Goal: Navigation & Orientation: Understand site structure

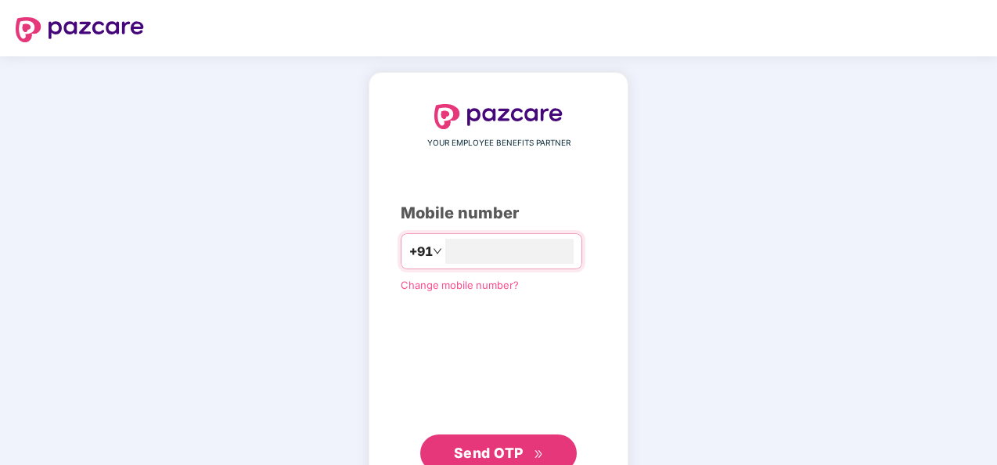
type input "**********"
click at [498, 457] on span "Send OTP" at bounding box center [489, 452] width 70 height 16
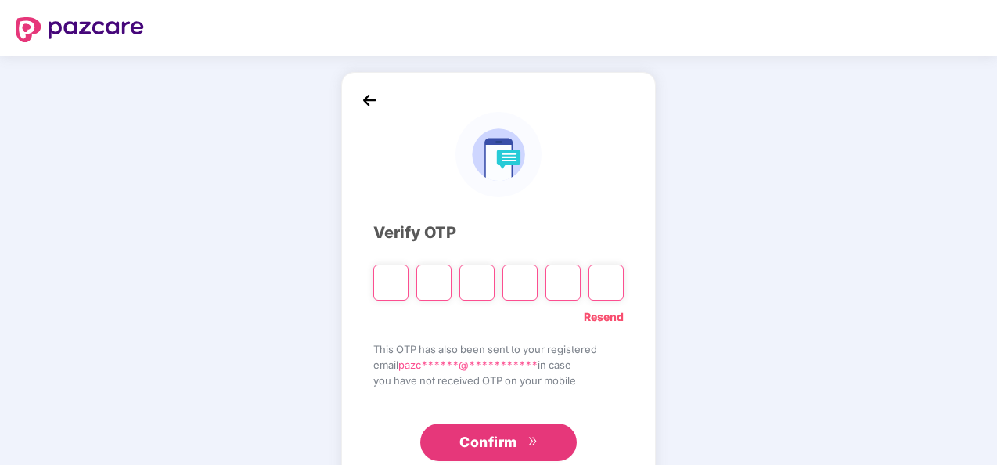
type input "*"
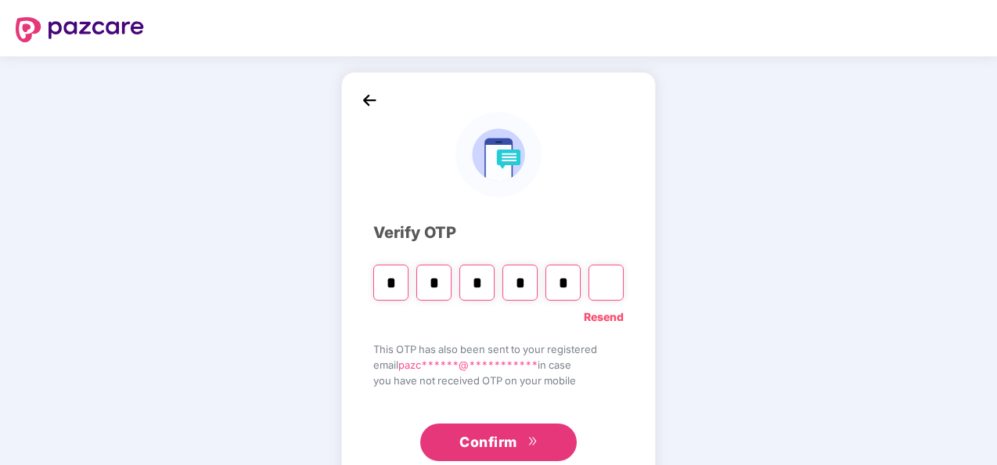
type input "*"
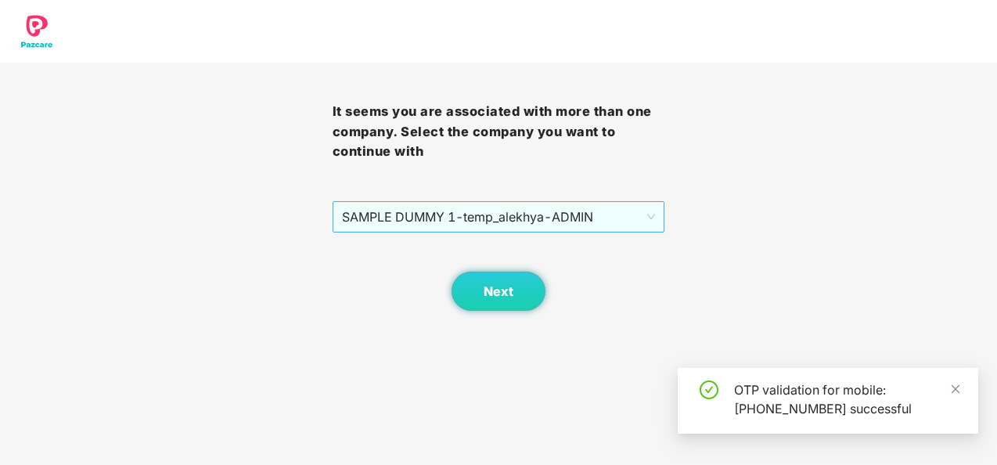
click at [503, 228] on span "SAMPLE DUMMY 1 - temp_alekhya - ADMIN" at bounding box center [499, 217] width 314 height 30
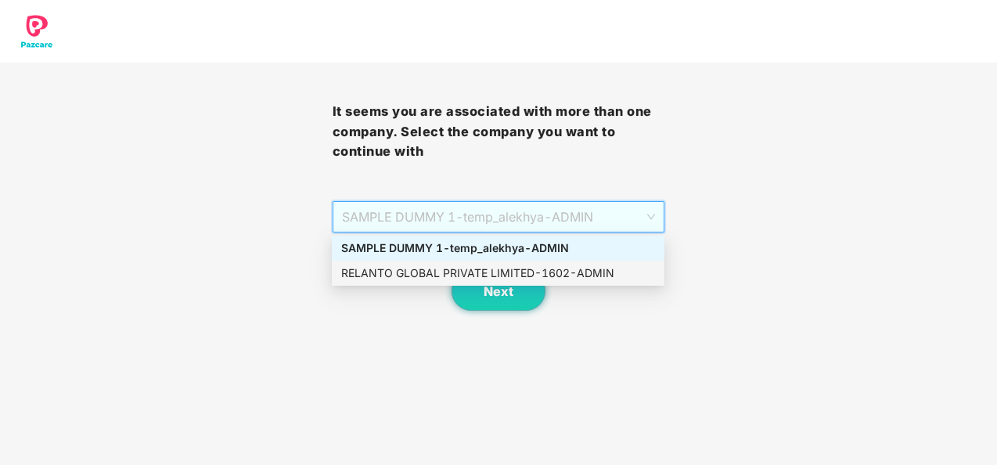
click at [496, 277] on div "RELANTO GLOBAL PRIVATE LIMITED - 1602 - ADMIN" at bounding box center [498, 272] width 314 height 17
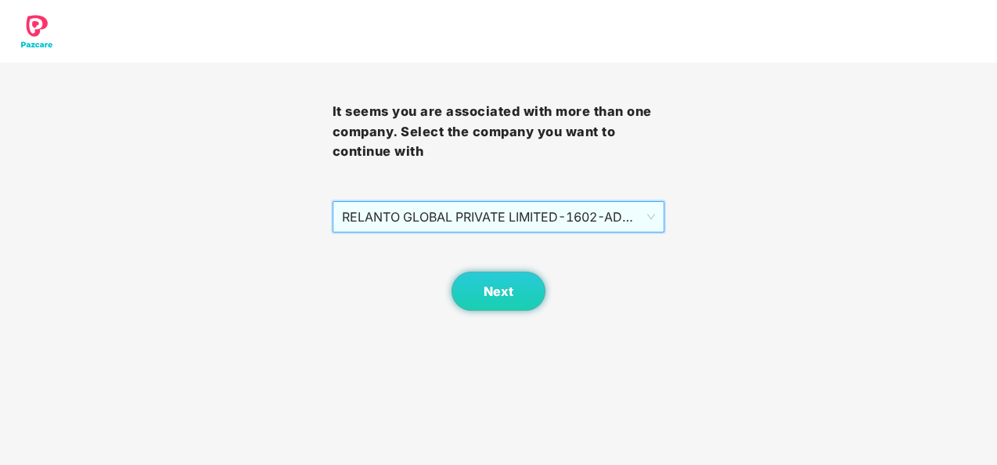
click at [504, 213] on span "RELANTO GLOBAL PRIVATE LIMITED - 1602 - ADMIN" at bounding box center [499, 217] width 314 height 30
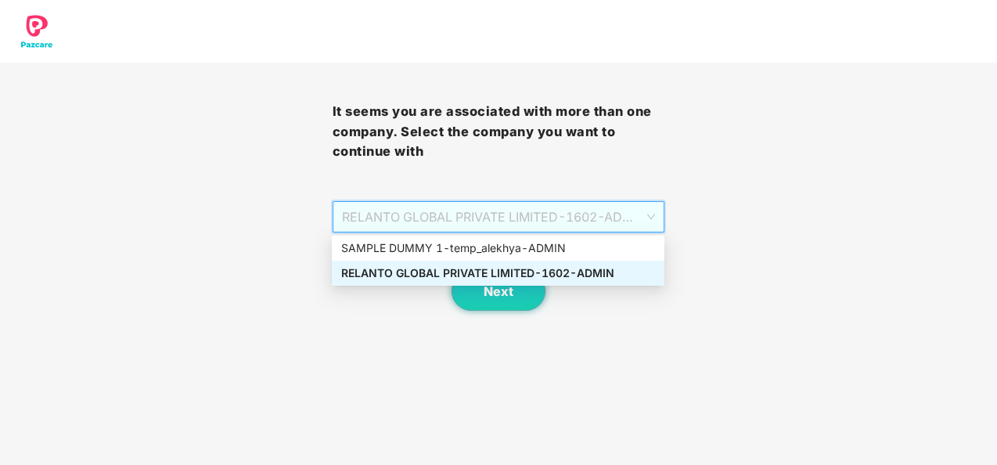
click at [614, 329] on body "It seems you are associated with more than one company. Select the company you …" at bounding box center [498, 232] width 997 height 465
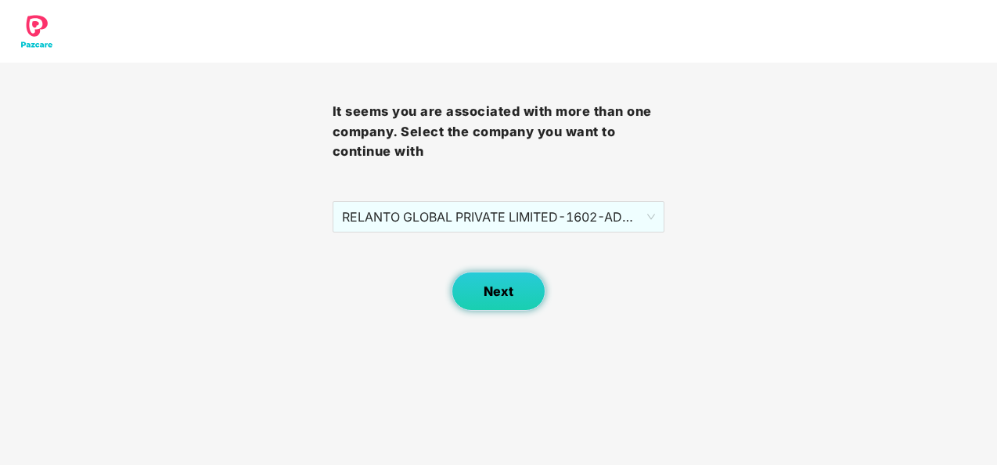
click at [480, 293] on button "Next" at bounding box center [498, 290] width 94 height 39
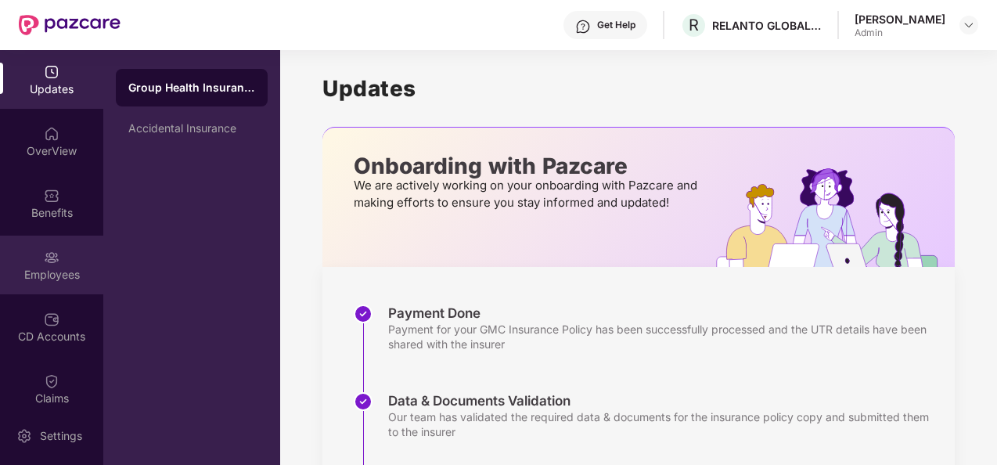
click at [54, 287] on div "Employees" at bounding box center [51, 264] width 103 height 59
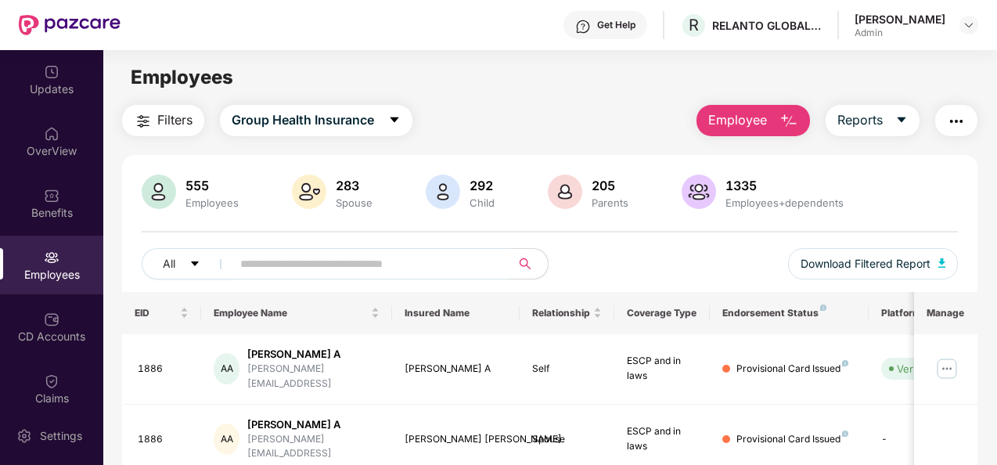
click at [770, 105] on button "Employee" at bounding box center [752, 120] width 113 height 31
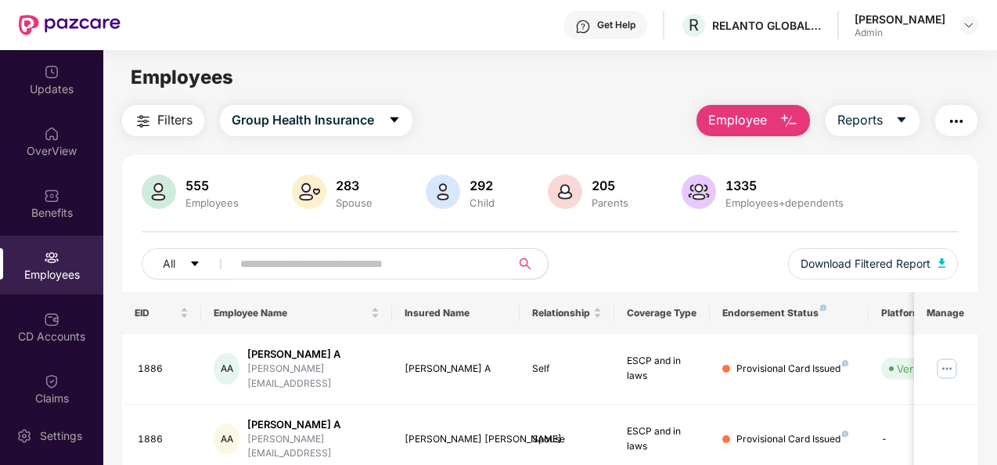
click at [40, 216] on div "Benefits" at bounding box center [51, 213] width 103 height 16
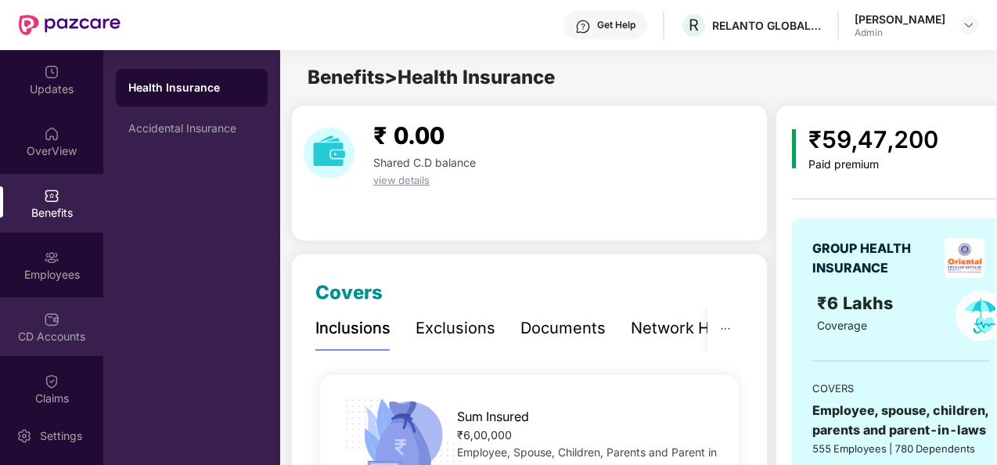
click at [47, 335] on div "CD Accounts" at bounding box center [51, 337] width 103 height 16
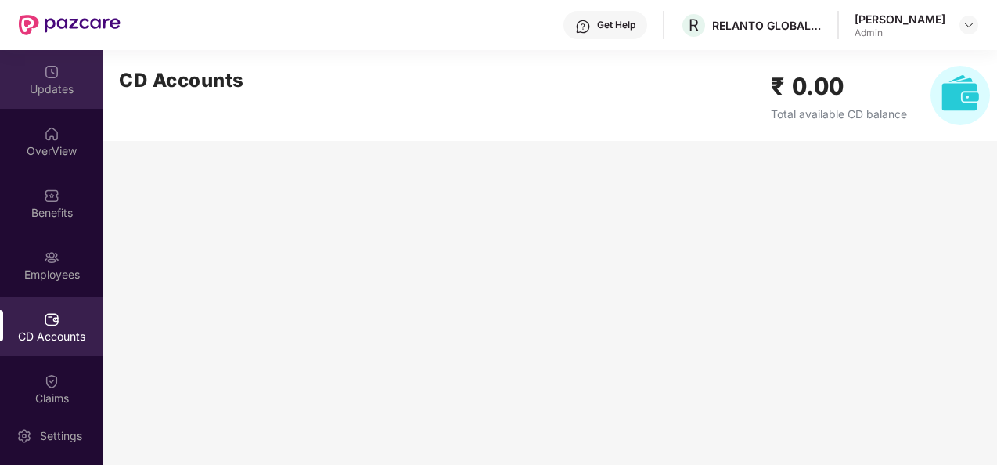
click at [16, 88] on div "Updates" at bounding box center [51, 89] width 103 height 16
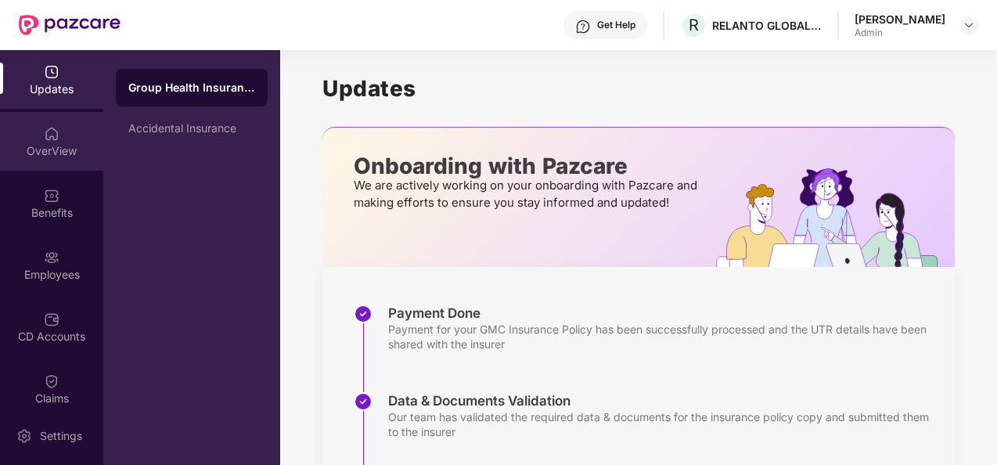
click at [75, 153] on div "OverView" at bounding box center [51, 151] width 103 height 16
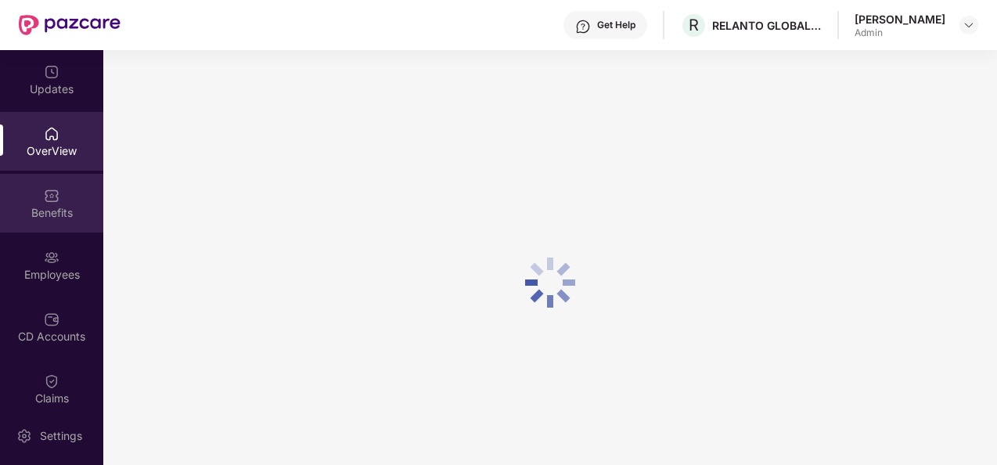
click at [51, 217] on div "Benefits" at bounding box center [51, 213] width 103 height 16
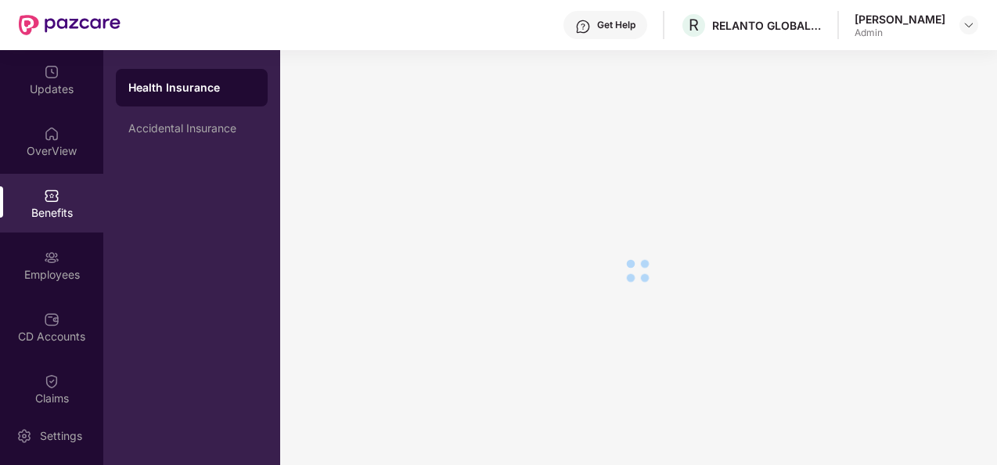
click at [50, 290] on div "Employees" at bounding box center [51, 264] width 103 height 59
